Goal: Task Accomplishment & Management: Complete application form

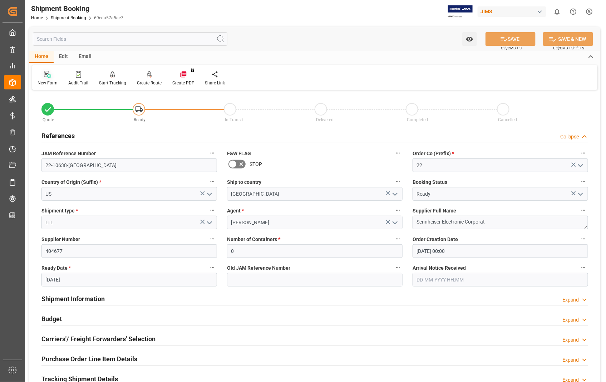
click at [45, 73] on icon at bounding box center [47, 74] width 7 height 7
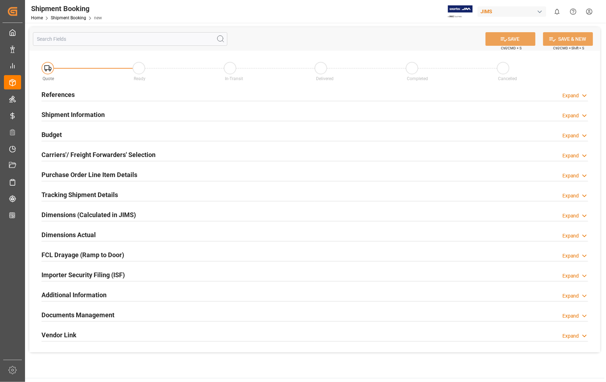
click at [49, 94] on h2 "References" at bounding box center [57, 95] width 33 height 10
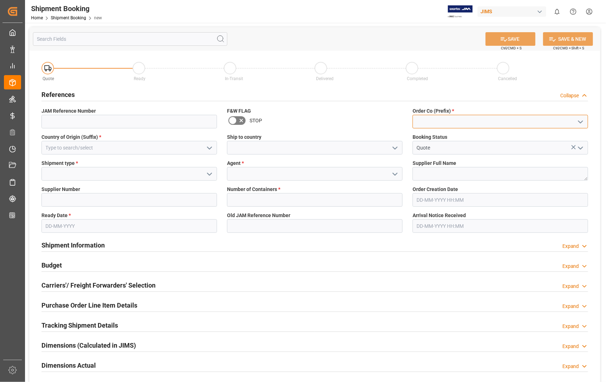
click at [433, 115] on input at bounding box center [501, 122] width 176 height 14
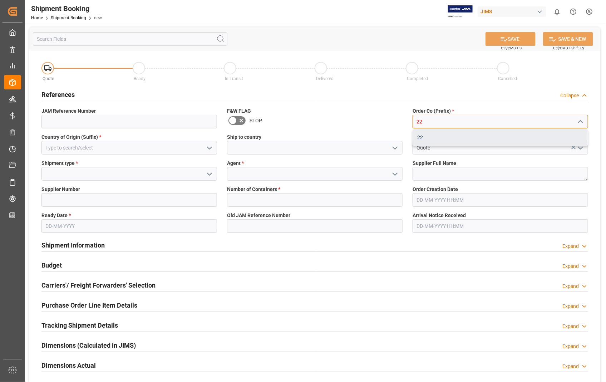
click at [419, 134] on div "22" at bounding box center [500, 137] width 175 height 16
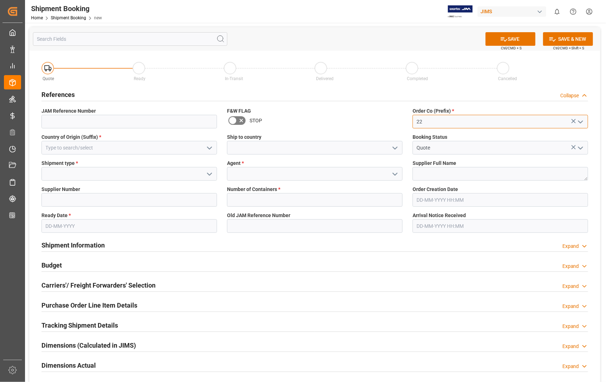
type input "22"
click at [108, 146] on input at bounding box center [129, 148] width 176 height 14
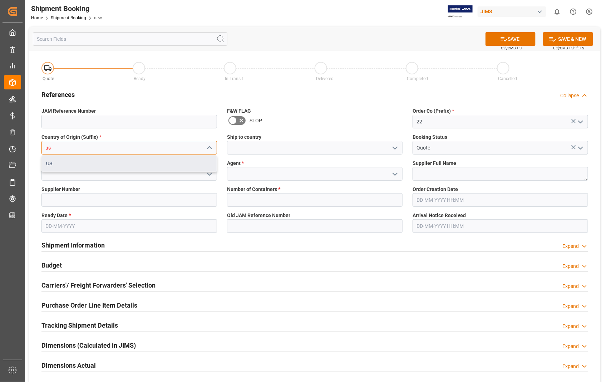
click at [72, 163] on div "US" at bounding box center [129, 164] width 175 height 16
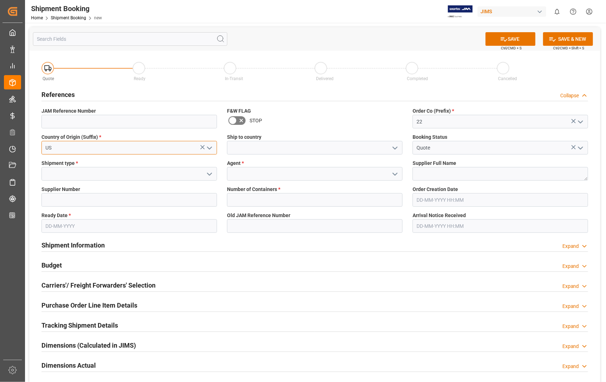
type input "US"
click at [271, 148] on input at bounding box center [315, 148] width 176 height 14
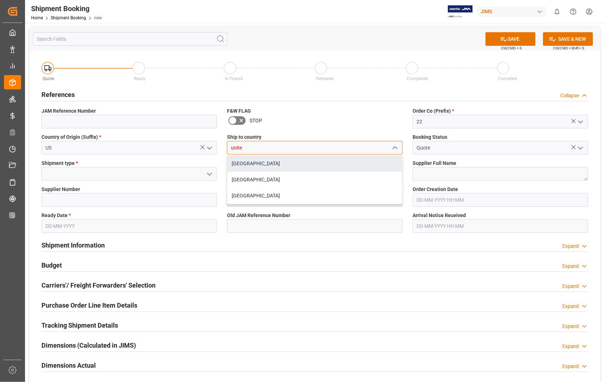
click at [248, 166] on div "[GEOGRAPHIC_DATA]" at bounding box center [314, 164] width 175 height 16
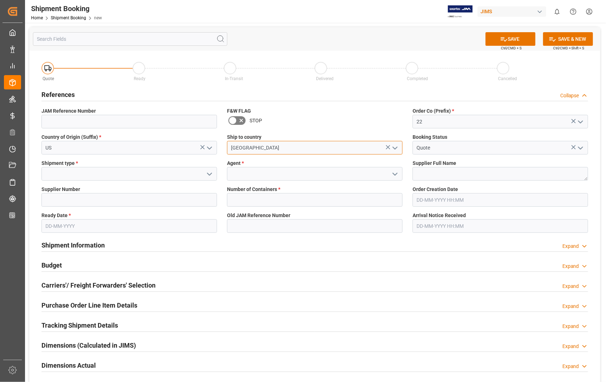
type input "[GEOGRAPHIC_DATA]"
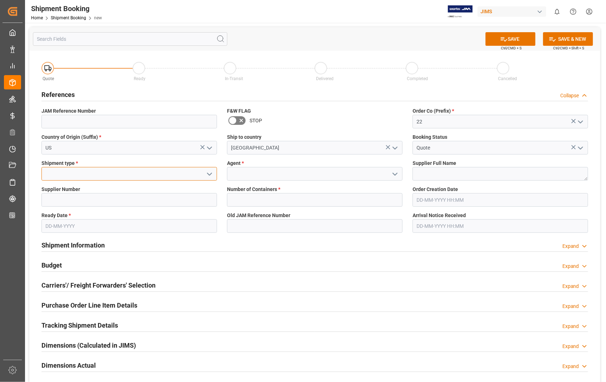
click at [95, 174] on input at bounding box center [129, 174] width 176 height 14
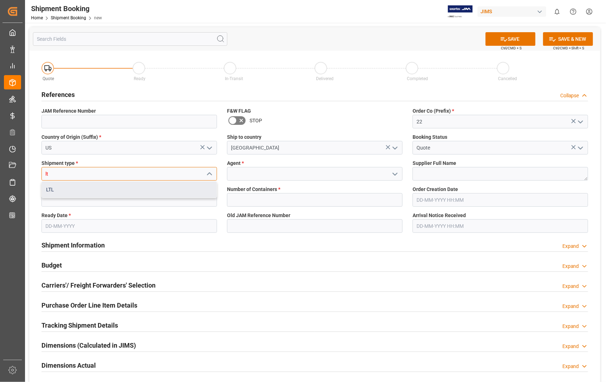
click at [49, 188] on div "LTL" at bounding box center [129, 190] width 175 height 16
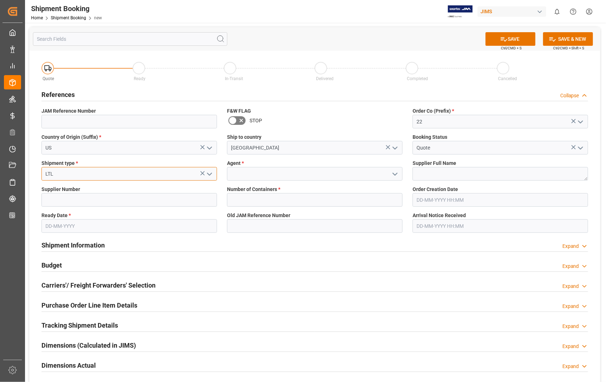
type input "LTL"
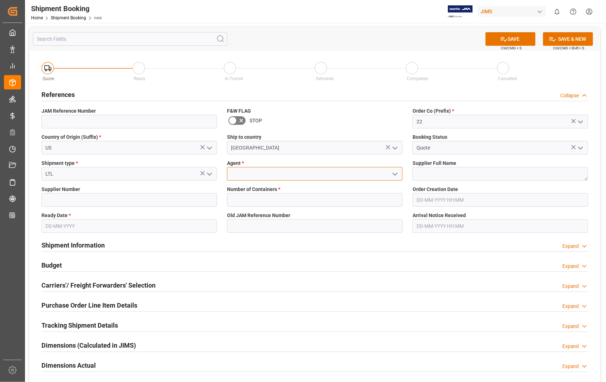
click at [235, 177] on input at bounding box center [315, 174] width 176 height 14
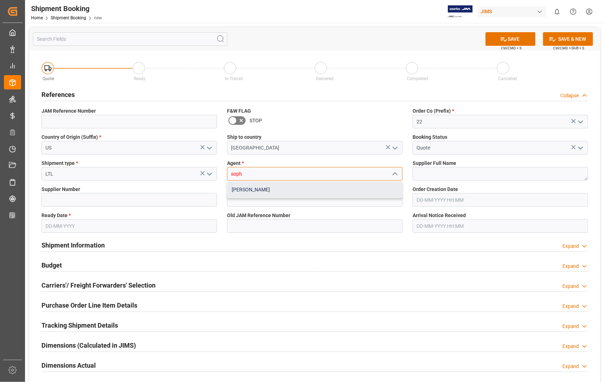
click at [246, 183] on div "[PERSON_NAME]" at bounding box center [314, 190] width 175 height 16
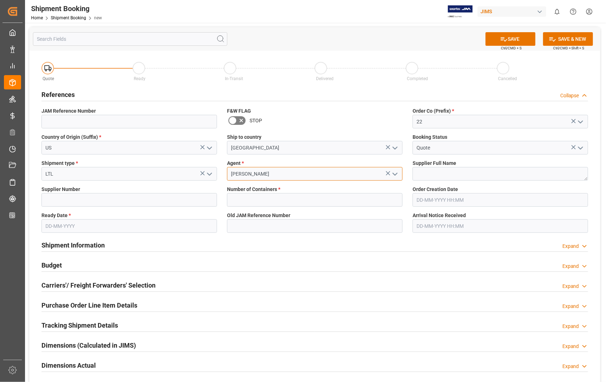
type input "[PERSON_NAME]"
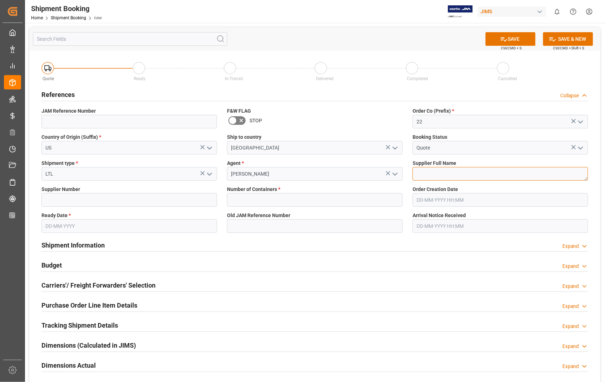
click at [480, 178] on textarea at bounding box center [501, 174] width 176 height 14
paste textarea "HARMAN PROFESSIONAL, INC - 212"
type textarea "[PERSON_NAME] PROFESSIONAL, INC"
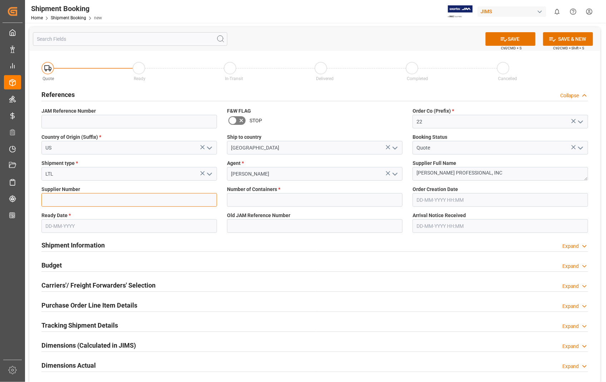
click at [63, 201] on input at bounding box center [129, 200] width 176 height 14
type input "404265"
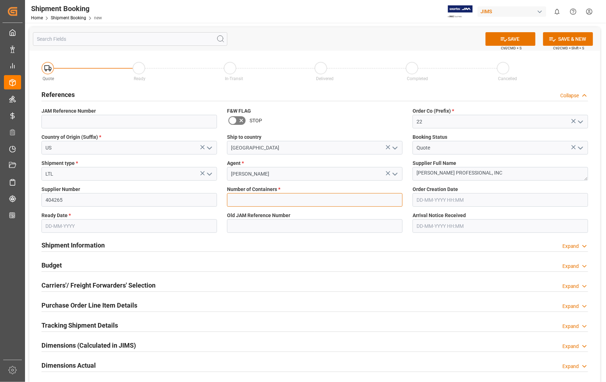
click at [252, 203] on input "text" at bounding box center [315, 200] width 176 height 14
type input "0"
type input "25-08-2025"
type input "[DATE] 00:00"
click at [491, 197] on input "text" at bounding box center [501, 200] width 176 height 14
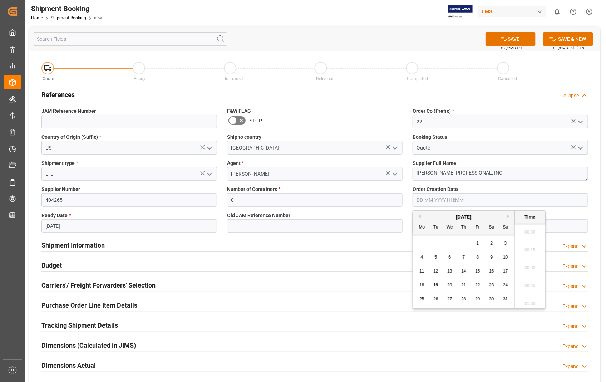
scroll to position [807, 0]
click at [480, 271] on div "15" at bounding box center [477, 271] width 9 height 9
type input "[DATE] 00:00"
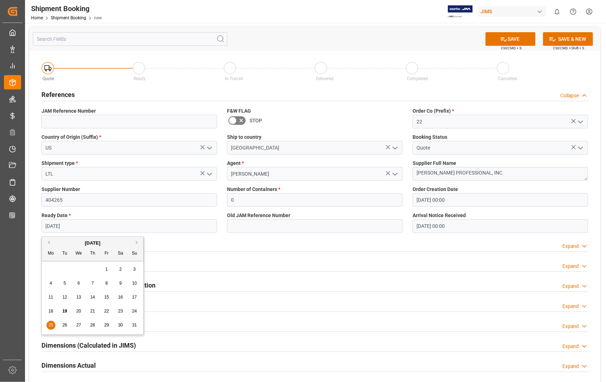
click at [83, 224] on input "25-08-2025" at bounding box center [129, 226] width 176 height 14
click at [137, 241] on button "Next Month" at bounding box center [138, 242] width 4 height 4
click at [48, 242] on button "Previous Month" at bounding box center [47, 242] width 4 height 4
click at [108, 326] on span "29" at bounding box center [106, 324] width 5 height 5
type input "[DATE]"
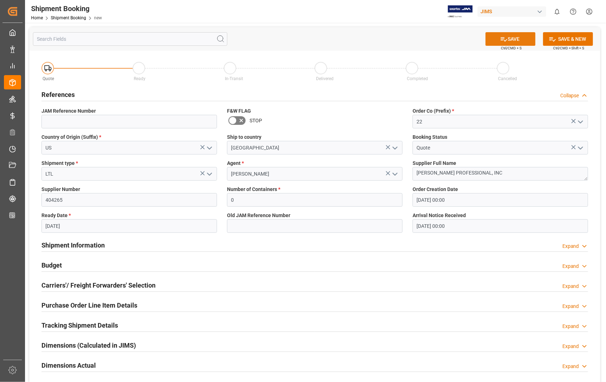
click at [510, 38] on button "SAVE" at bounding box center [511, 39] width 50 height 14
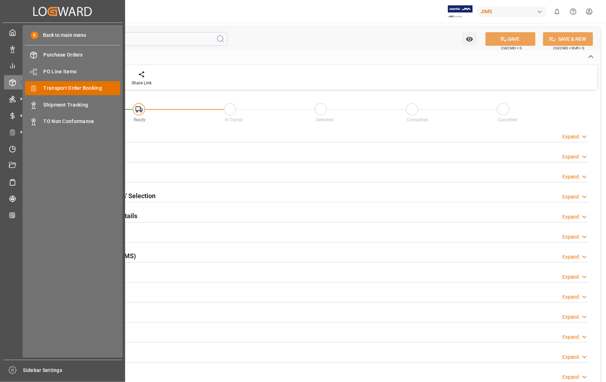
click at [98, 87] on span "Transport Order Booking" at bounding box center [82, 88] width 77 height 8
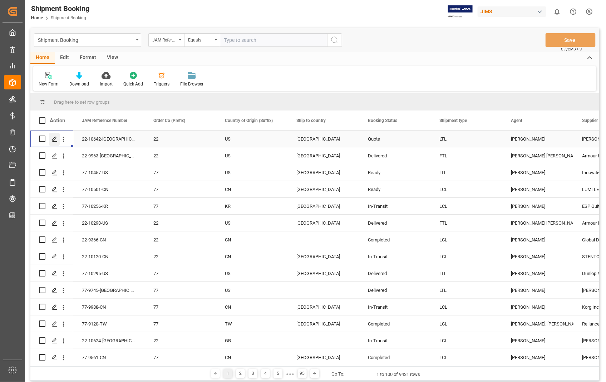
click at [57, 141] on icon "Press SPACE to select this row." at bounding box center [55, 139] width 6 height 6
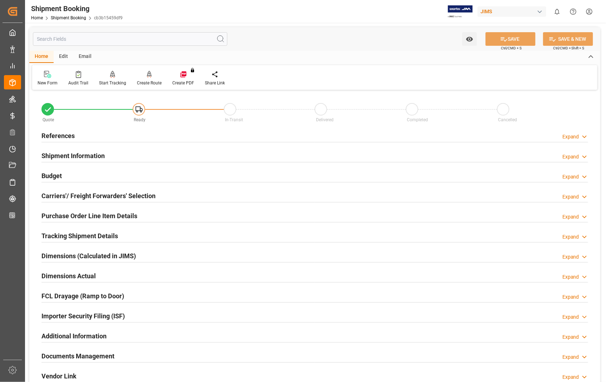
type input "0"
type input "[DATE] 00:00"
type input "[DATE]"
type input "[DATE] 00:00"
click at [63, 138] on h2 "References" at bounding box center [57, 136] width 33 height 10
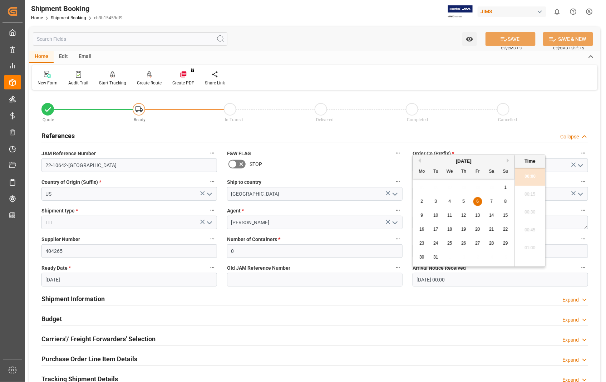
drag, startPoint x: 496, startPoint y: 283, endPoint x: 381, endPoint y: 281, distance: 114.8
click at [381, 281] on div "Quote Ready In-Transit Delivered Completed Cancelled References Collapse JAM Re…" at bounding box center [314, 314] width 571 height 444
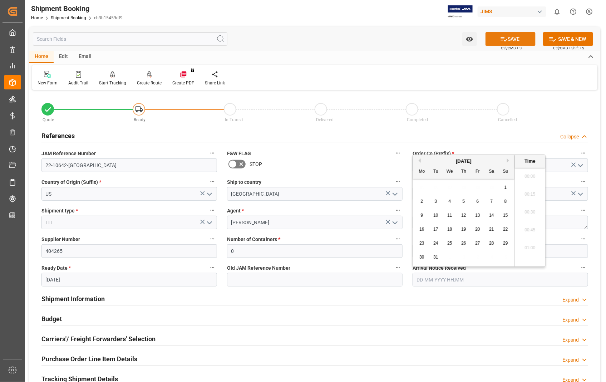
click at [515, 38] on button "SAVE" at bounding box center [511, 39] width 50 height 14
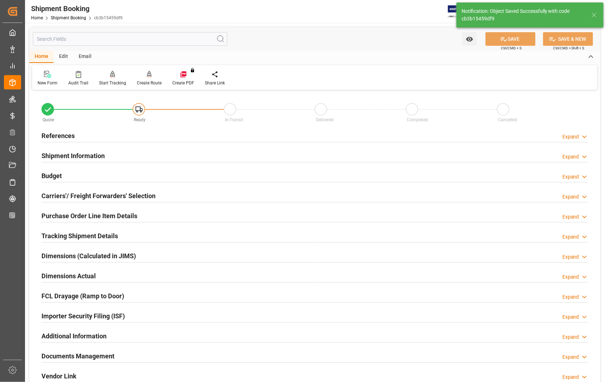
type input "Ready"
click at [102, 198] on h2 "Carriers'/ Freight Forwarders' Selection" at bounding box center [98, 196] width 114 height 10
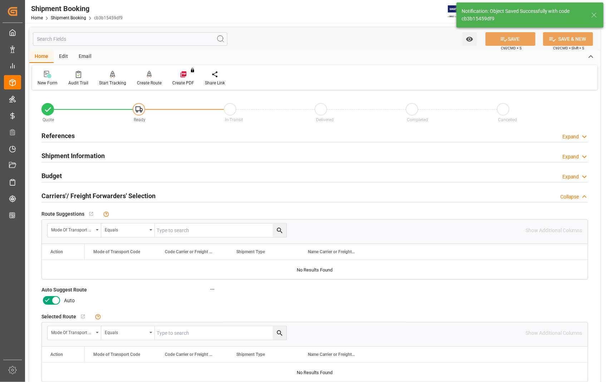
click at [56, 298] on icon at bounding box center [55, 300] width 9 height 9
click at [0, 0] on input "checkbox" at bounding box center [0, 0] width 0 height 0
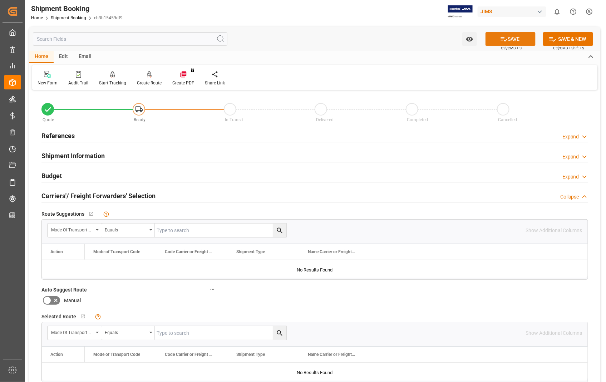
click at [516, 37] on button "SAVE" at bounding box center [511, 39] width 50 height 14
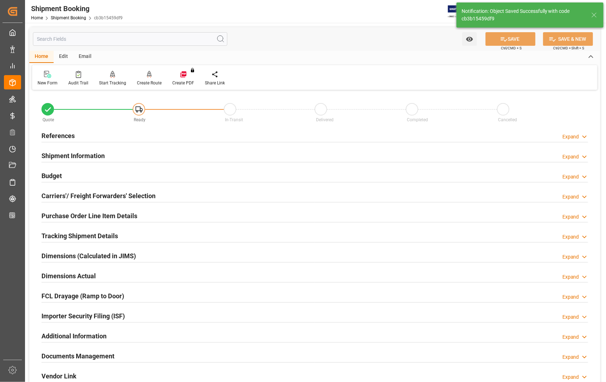
click at [69, 135] on h2 "References" at bounding box center [57, 136] width 33 height 10
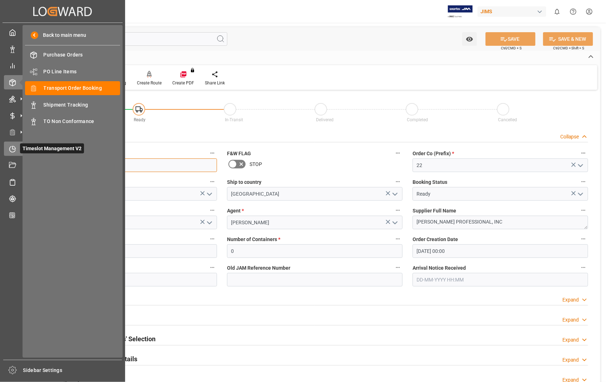
drag, startPoint x: 83, startPoint y: 158, endPoint x: 21, endPoint y: 154, distance: 62.0
click at [21, 155] on div "Created by potrace 1.15, written by [PERSON_NAME] [DATE]-[DATE] Created by potr…" at bounding box center [303, 191] width 606 height 382
